Goal: Navigation & Orientation: Find specific page/section

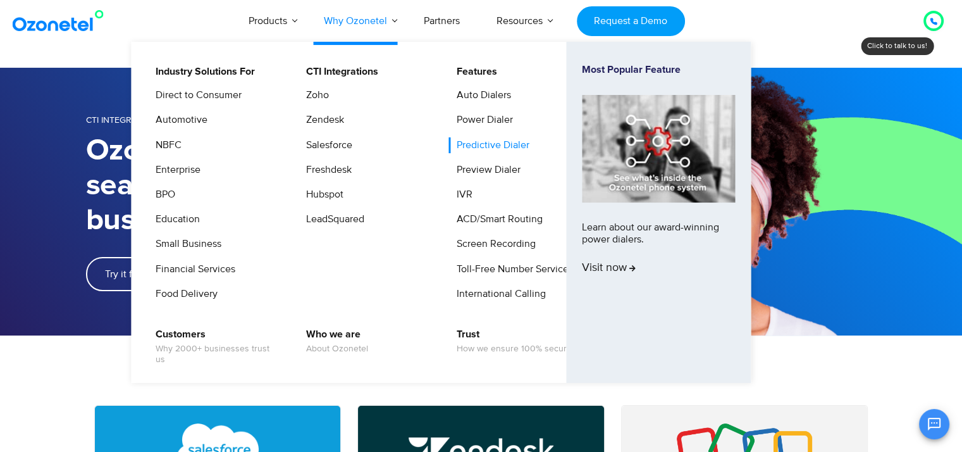
click at [507, 142] on link "Predictive Dialer" at bounding box center [490, 145] width 83 height 16
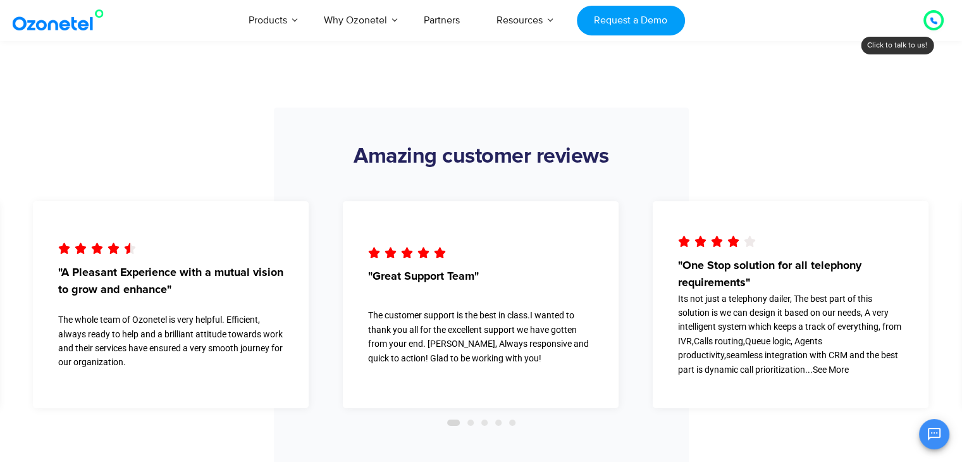
scroll to position [4179, 0]
